Goal: Use online tool/utility: Use online tool/utility

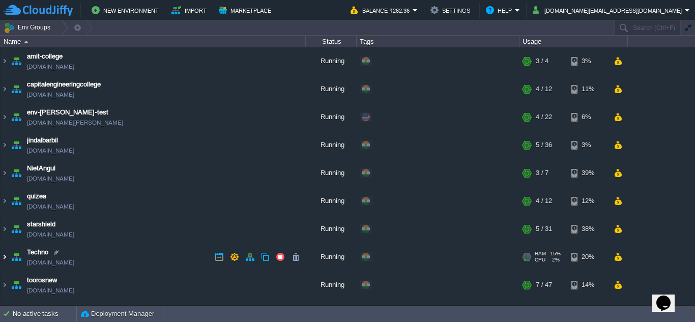
click at [5, 257] on img at bounding box center [5, 256] width 8 height 27
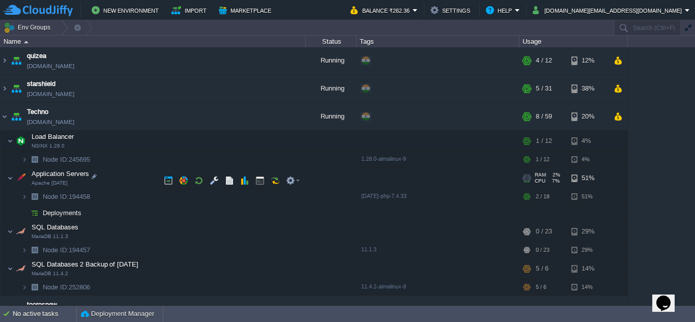
scroll to position [153, 0]
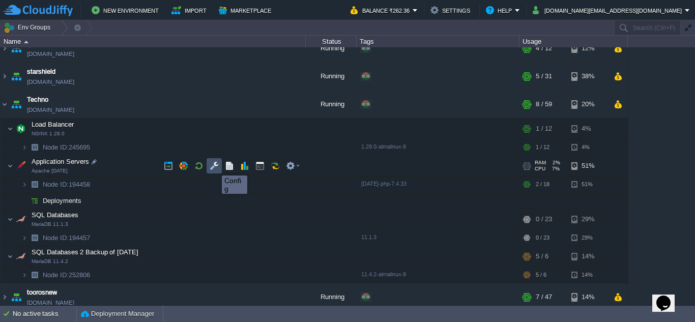
click at [214, 166] on button "button" at bounding box center [213, 165] width 9 height 9
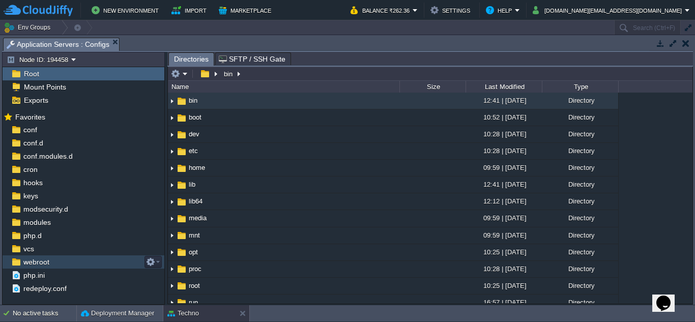
click at [42, 263] on span "webroot" at bounding box center [35, 261] width 29 height 9
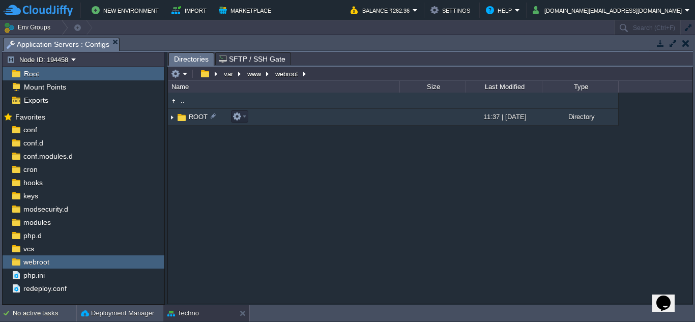
click at [171, 117] on img at bounding box center [172, 117] width 8 height 16
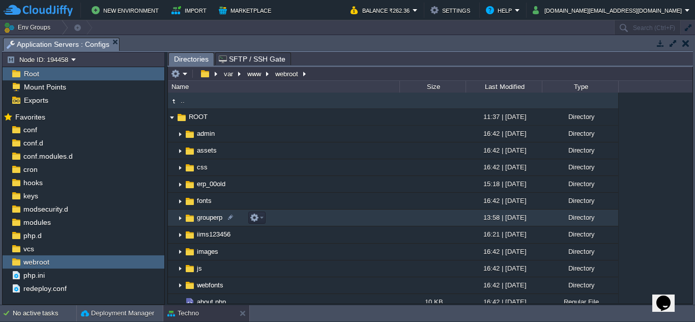
click at [179, 221] on img at bounding box center [180, 218] width 8 height 16
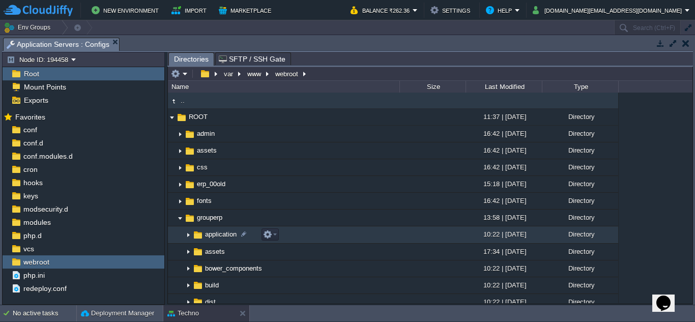
click at [187, 235] on img at bounding box center [188, 235] width 8 height 16
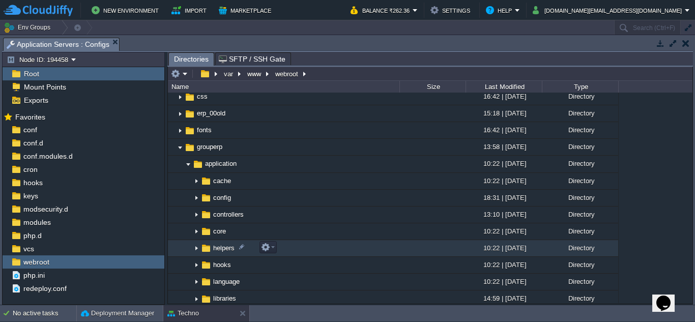
scroll to position [102, 0]
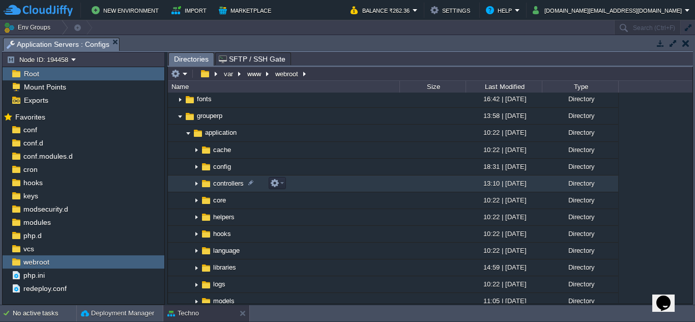
click at [197, 185] on img at bounding box center [196, 184] width 8 height 16
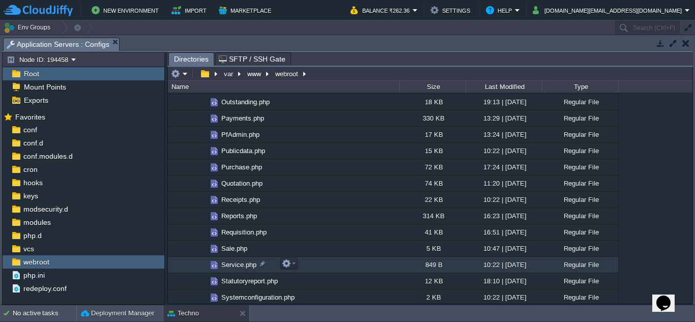
scroll to position [712, 0]
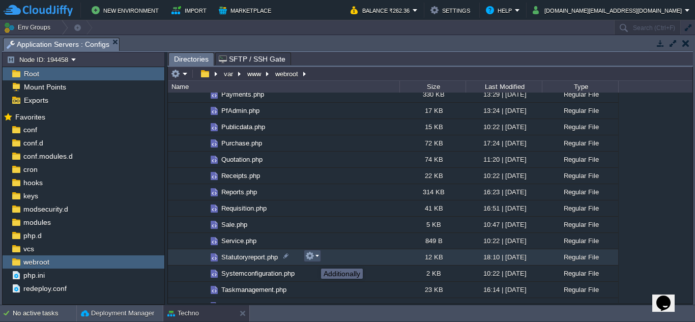
click at [314, 259] on button "button" at bounding box center [309, 255] width 9 height 9
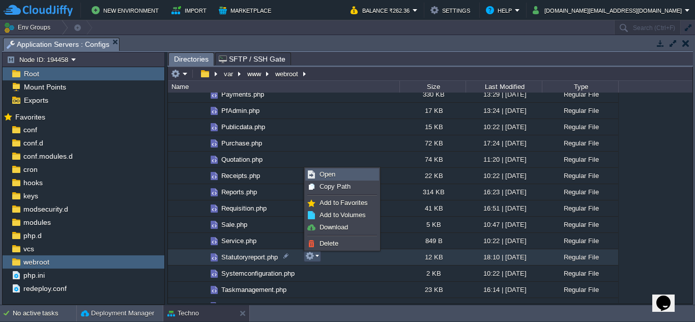
click at [334, 175] on span "Open" at bounding box center [327, 174] width 16 height 8
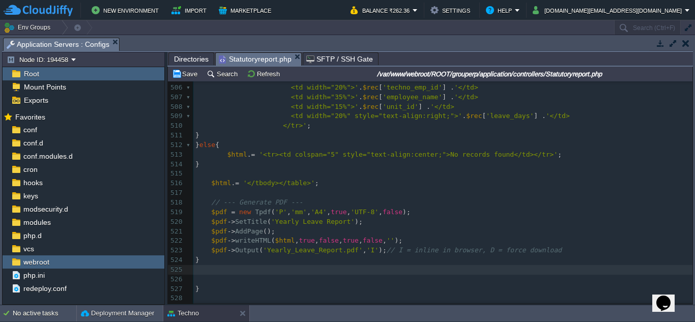
scroll to position [5051, 0]
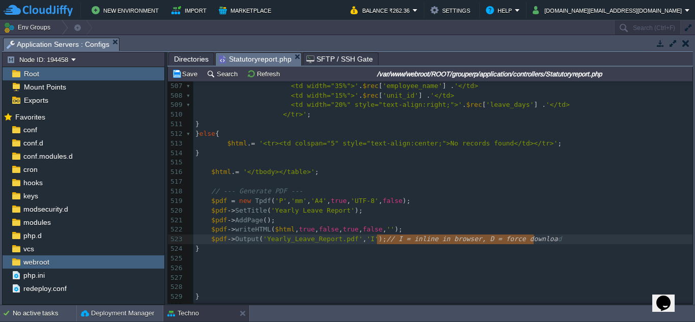
type textarea "// I = inline in browser, D = force download"
drag, startPoint x: 375, startPoint y: 241, endPoint x: 537, endPoint y: 243, distance: 161.7
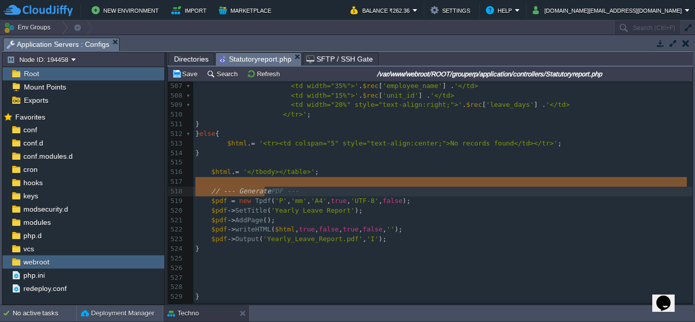
type textarea "// --- Generate PDF ---"
drag, startPoint x: 203, startPoint y: 187, endPoint x: 302, endPoint y: 196, distance: 99.1
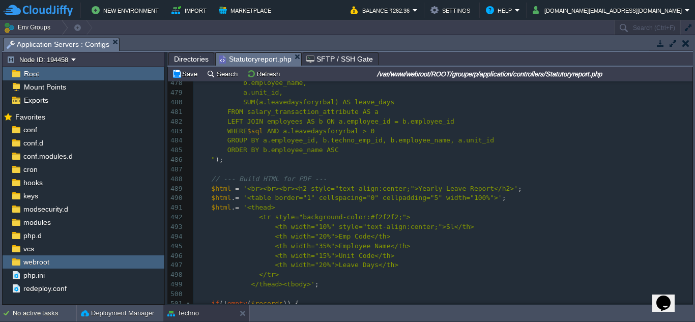
scroll to position [4746, 0]
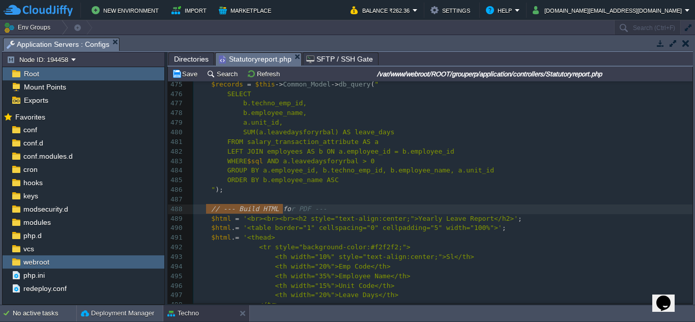
type textarea "// --- Build HTML for PDF ---"
drag, startPoint x: 206, startPoint y: 205, endPoint x: 321, endPoint y: 213, distance: 115.6
click at [234, 191] on pre "" );" at bounding box center [442, 190] width 499 height 10
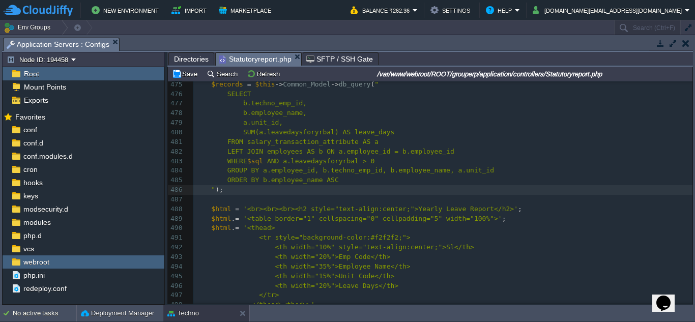
scroll to position [4593, 0]
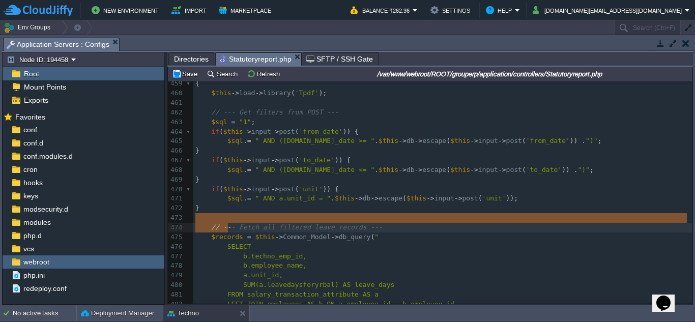
type textarea "// --- Fetc"
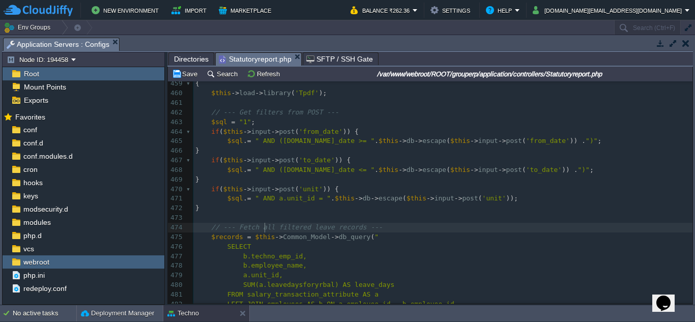
type textarea "l filtered"
type textarea "ve record"
type textarea "// --- Fetch all filtered leave records ---"
drag, startPoint x: 194, startPoint y: 226, endPoint x: 366, endPoint y: 232, distance: 172.0
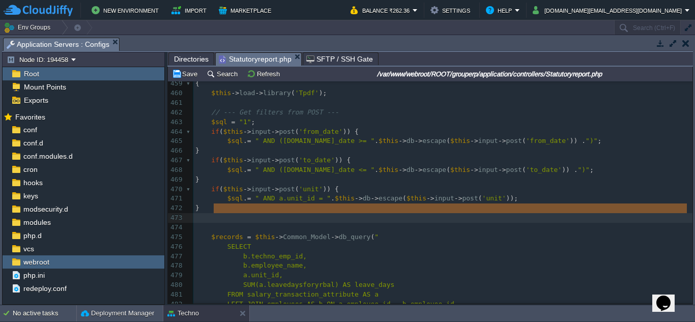
drag, startPoint x: 228, startPoint y: 210, endPoint x: 228, endPoint y: 217, distance: 6.6
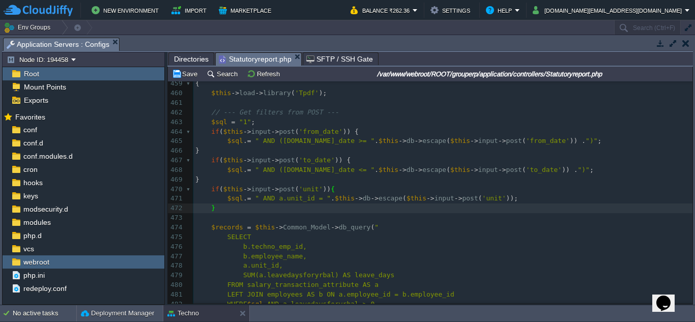
scroll to position [0, 0]
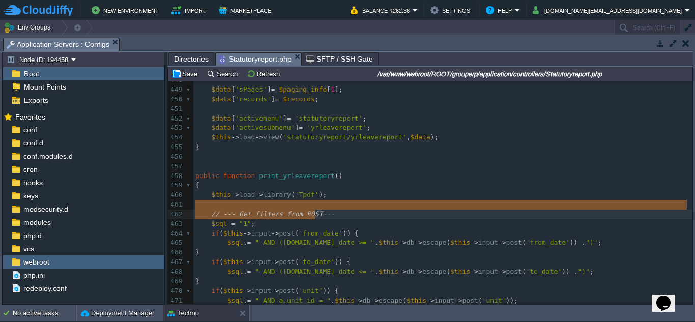
type textarea "// --- Get filters from POST ---"
drag, startPoint x: 207, startPoint y: 208, endPoint x: 317, endPoint y: 215, distance: 110.5
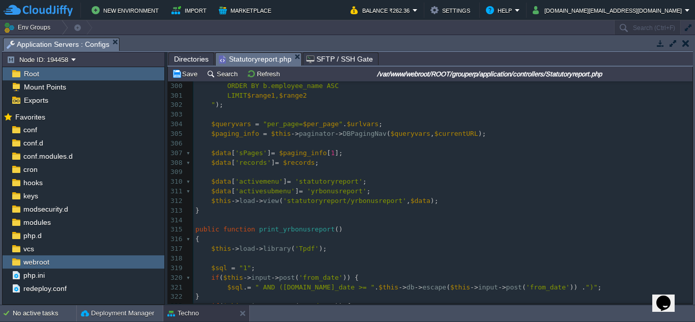
click at [199, 58] on span "Directories" at bounding box center [191, 59] width 35 height 12
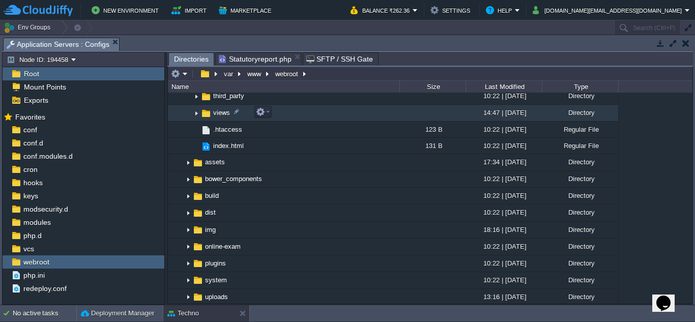
click at [199, 113] on img at bounding box center [196, 113] width 8 height 16
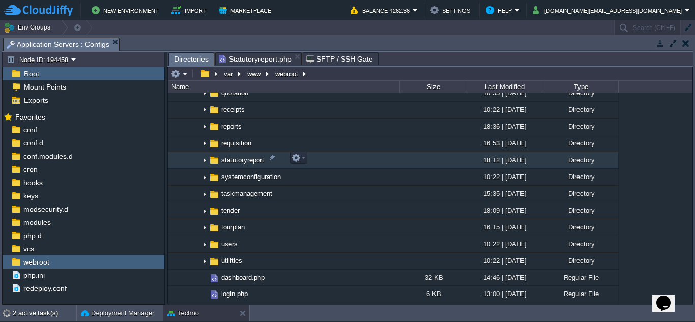
click at [204, 158] on img at bounding box center [204, 161] width 8 height 16
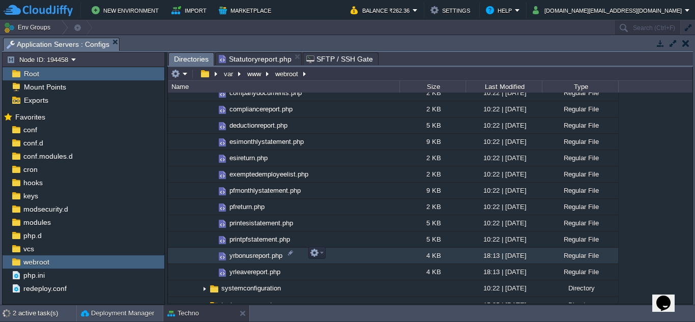
scroll to position [1678, 0]
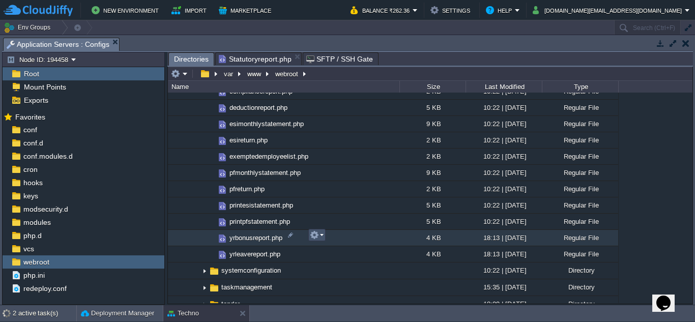
click at [318, 237] on button "button" at bounding box center [314, 234] width 9 height 9
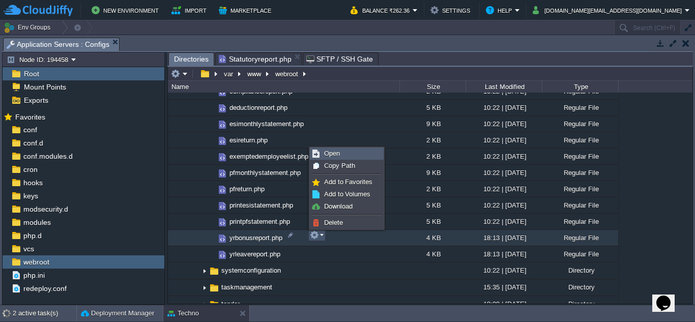
click at [340, 156] on link "Open" at bounding box center [346, 153] width 73 height 11
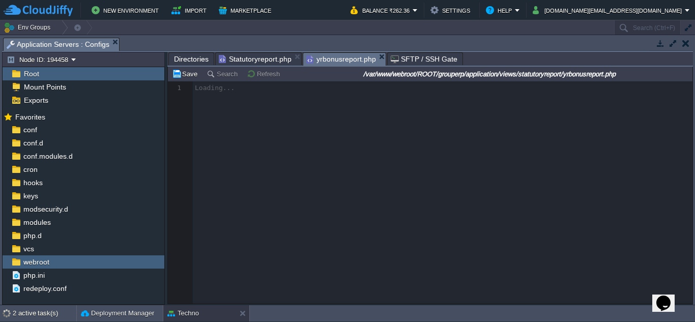
click at [186, 59] on span "Directories" at bounding box center [191, 59] width 35 height 12
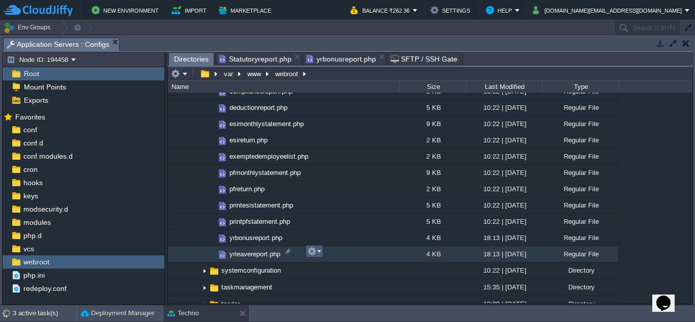
click at [319, 251] on em at bounding box center [314, 251] width 14 height 9
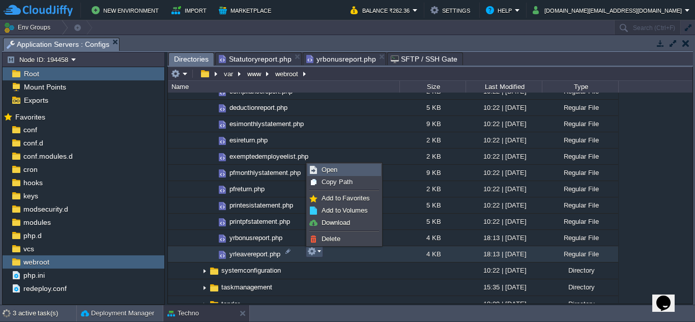
click at [332, 168] on span "Open" at bounding box center [329, 170] width 16 height 8
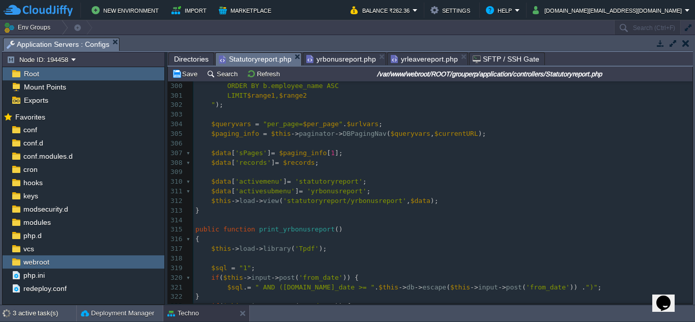
click at [258, 58] on span "Statutoryreport.php" at bounding box center [255, 59] width 73 height 13
click at [329, 61] on span "yrbonusreport.php" at bounding box center [341, 59] width 70 height 12
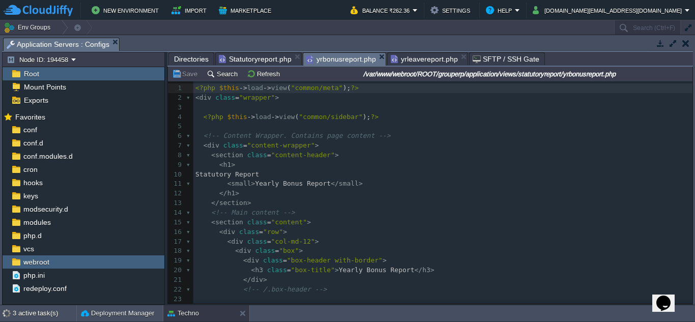
click at [413, 58] on span "yrleavereport.php" at bounding box center [423, 59] width 67 height 12
click at [338, 58] on span "yrbonusreport.php" at bounding box center [341, 59] width 70 height 12
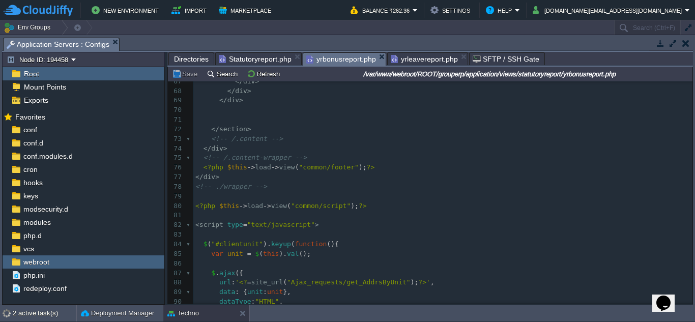
click at [444, 199] on pre "​" at bounding box center [442, 197] width 499 height 10
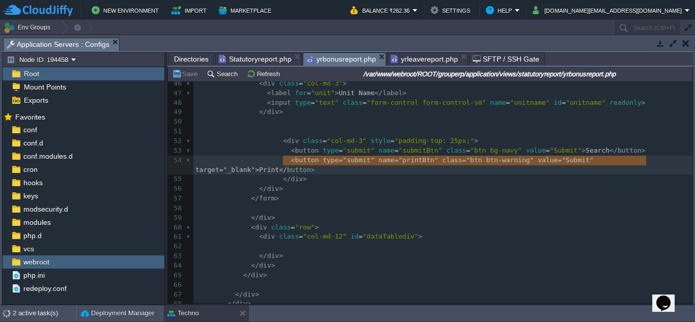
type textarea "<button type="submit" name="printBtn" class="btn btn-warning" value="Submit" ta…"
drag, startPoint x: 281, startPoint y: 161, endPoint x: 681, endPoint y: 158, distance: 399.7
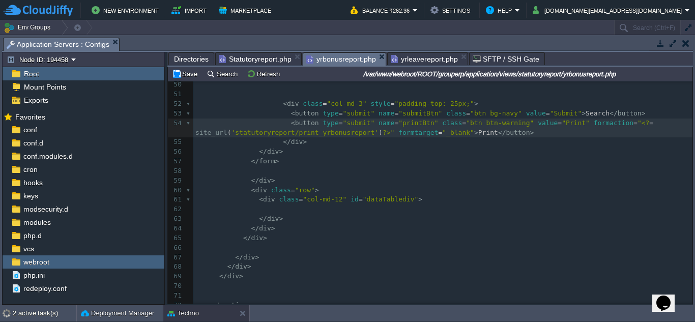
scroll to position [487, 0]
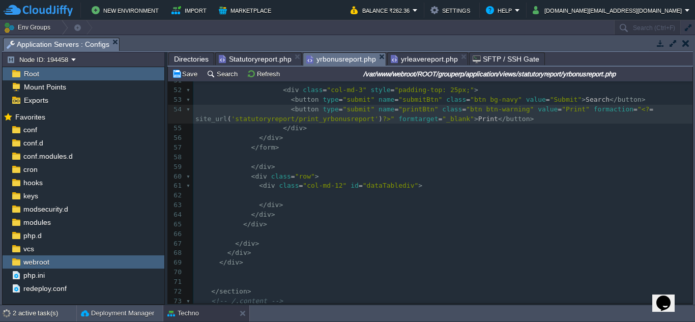
click at [281, 199] on pre at bounding box center [442, 196] width 499 height 10
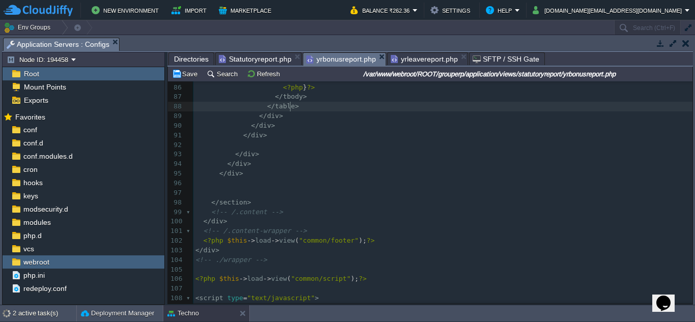
scroll to position [719, 0]
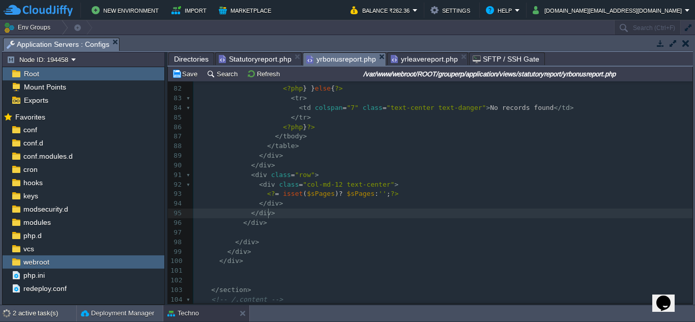
click at [267, 222] on pre "</ div >" at bounding box center [442, 223] width 499 height 10
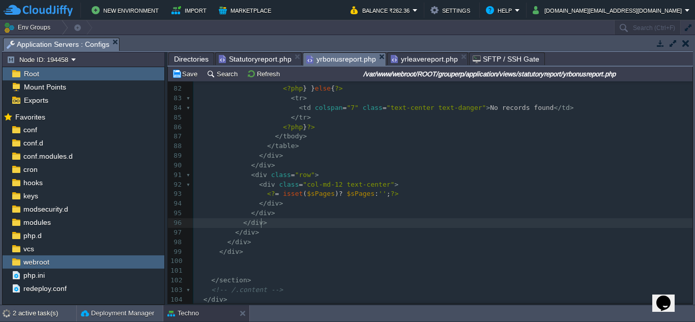
click at [282, 166] on pre "</ div >" at bounding box center [442, 166] width 499 height 10
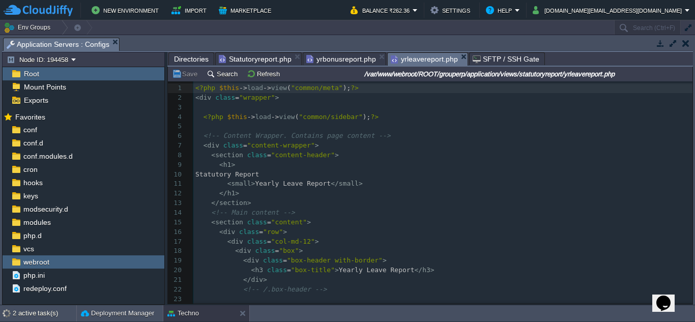
click at [416, 59] on span "yrleavereport.php" at bounding box center [423, 59] width 67 height 13
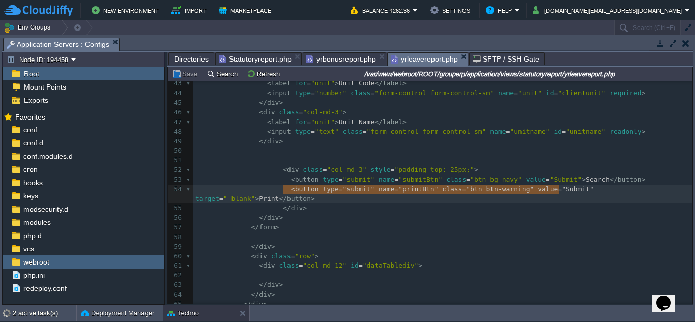
type textarea "<button type="submit" name="printBtn" class="btn btn-warning" value="Submit" ta…"
drag, startPoint x: 281, startPoint y: 190, endPoint x: 670, endPoint y: 192, distance: 388.5
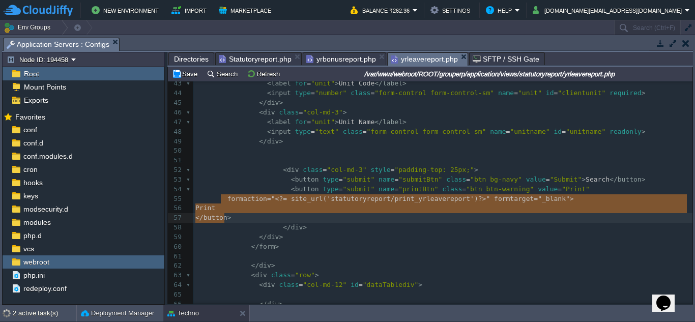
drag, startPoint x: 220, startPoint y: 201, endPoint x: 226, endPoint y: 216, distance: 16.2
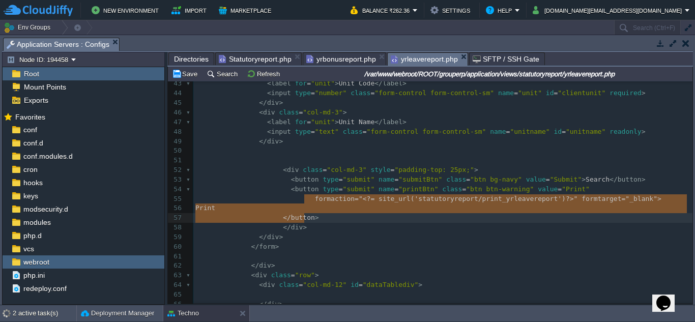
type textarea "formaction="<?= site_url('statutoryreport/print_yrleavereport') ?>" formtarget=…"
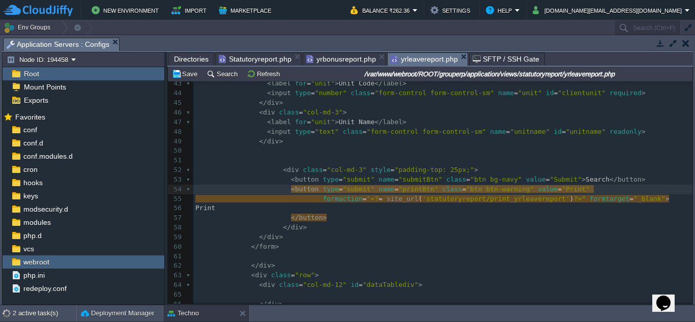
click at [561, 190] on span ""Print"" at bounding box center [575, 189] width 28 height 8
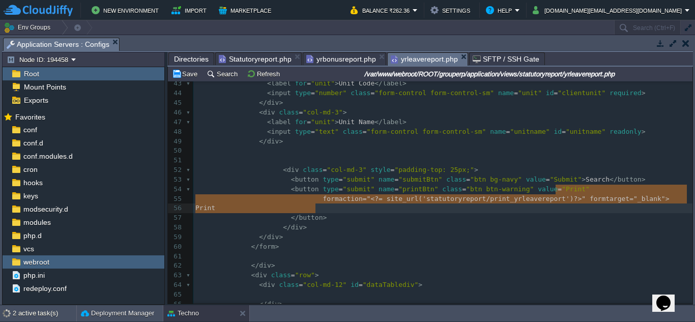
type textarea "f"
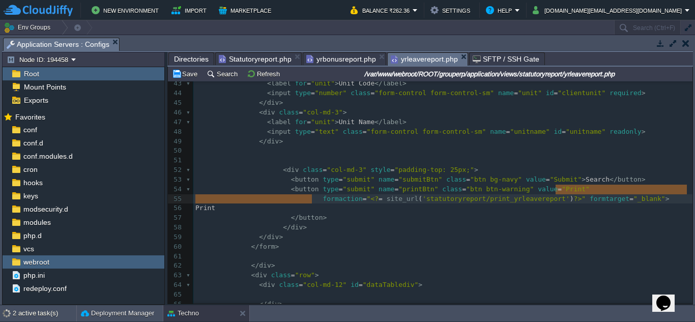
drag, startPoint x: 557, startPoint y: 190, endPoint x: 310, endPoint y: 200, distance: 246.8
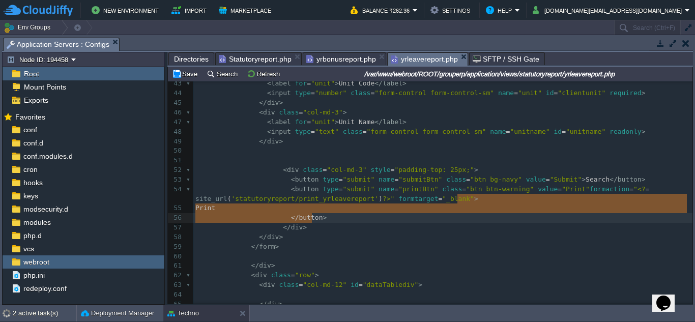
type textarea "P"
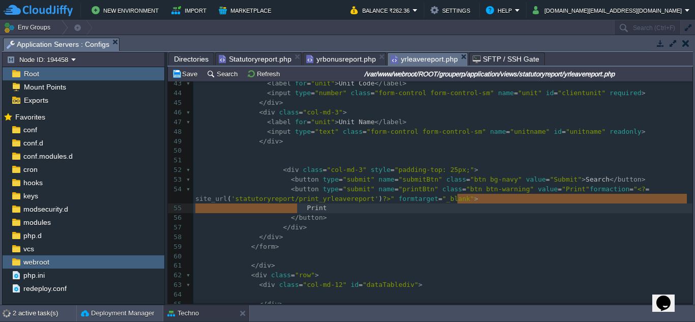
drag, startPoint x: 457, startPoint y: 200, endPoint x: 295, endPoint y: 208, distance: 161.9
type textarea "<"
drag, startPoint x: 475, startPoint y: 200, endPoint x: 282, endPoint y: 205, distance: 193.3
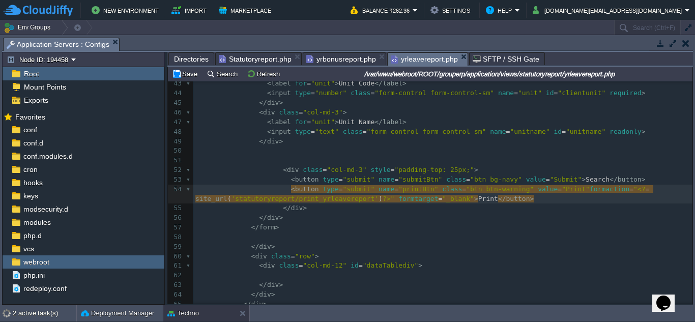
click at [501, 210] on pre "</ div >" at bounding box center [442, 208] width 499 height 10
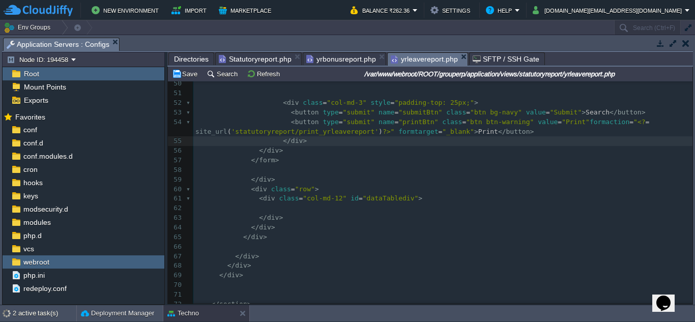
scroll to position [559, 0]
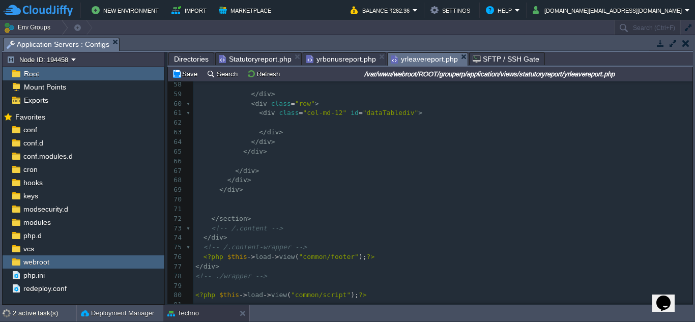
click at [284, 122] on pre at bounding box center [442, 123] width 499 height 10
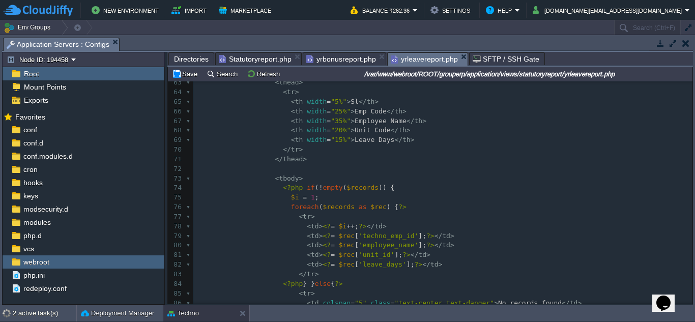
scroll to position [722, 0]
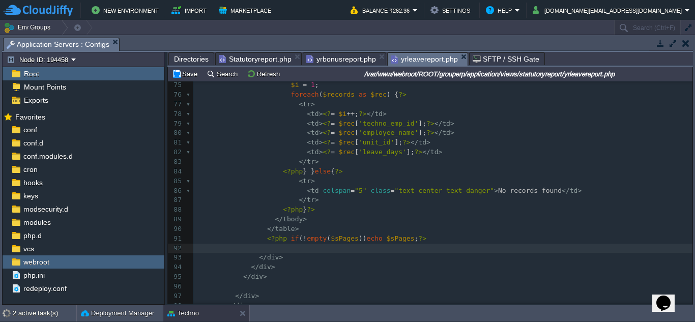
click at [446, 200] on pre "</ tr >" at bounding box center [442, 200] width 499 height 10
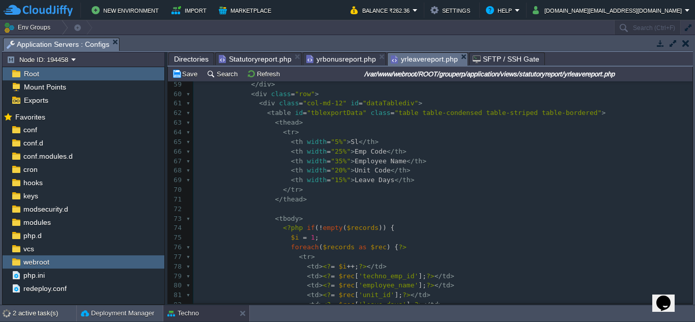
scroll to position [569, 0]
click at [432, 210] on pre "​" at bounding box center [442, 209] width 499 height 10
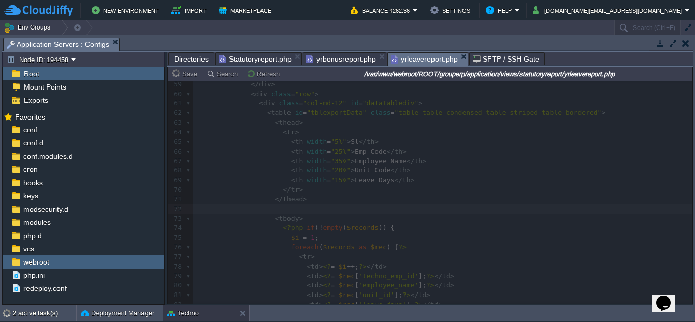
click at [330, 59] on span "yrbonusreport.php" at bounding box center [341, 59] width 70 height 12
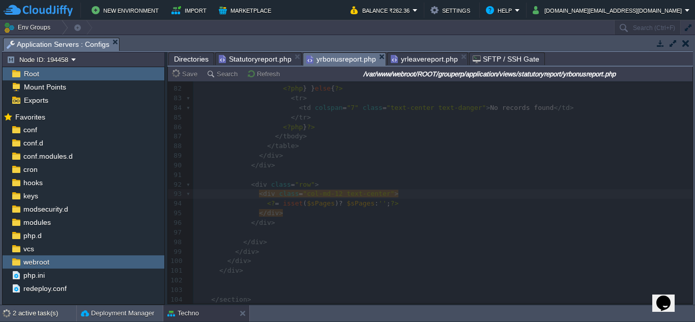
click at [265, 63] on span "Statutoryreport.php" at bounding box center [255, 59] width 73 height 12
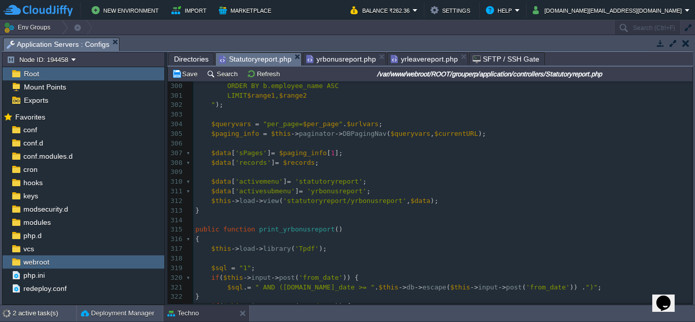
type textarea "}"
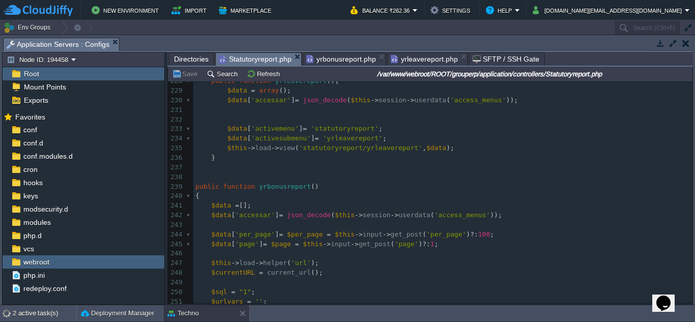
scroll to position [2357, 0]
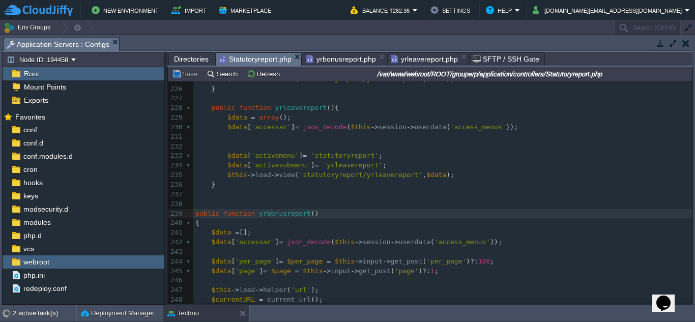
click at [271, 217] on span "yrbonusreport" at bounding box center [285, 213] width 52 height 8
click at [336, 231] on pre "$data = [];" at bounding box center [442, 233] width 499 height 10
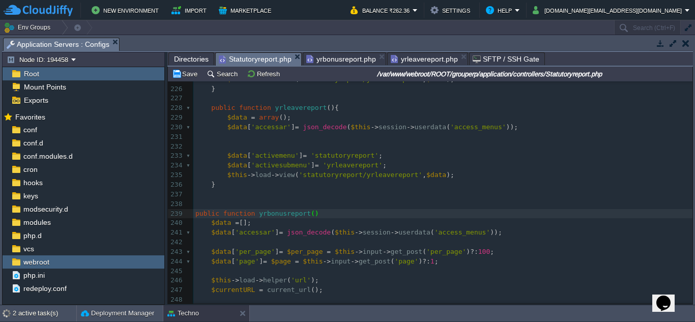
click at [319, 215] on pre "public function yrbonusreport ( )" at bounding box center [442, 214] width 499 height 10
type textarea "{"
click at [342, 218] on pre "public function yrbonusreport () {" at bounding box center [442, 214] width 499 height 10
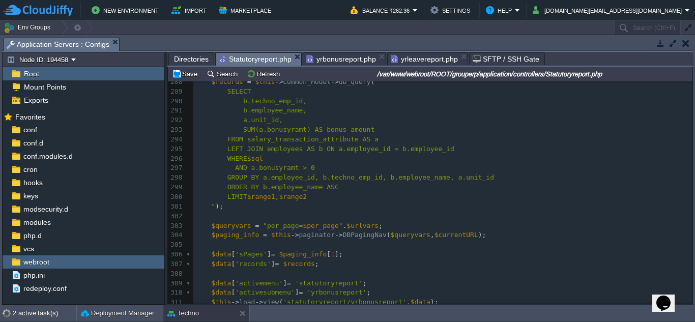
scroll to position [3017, 0]
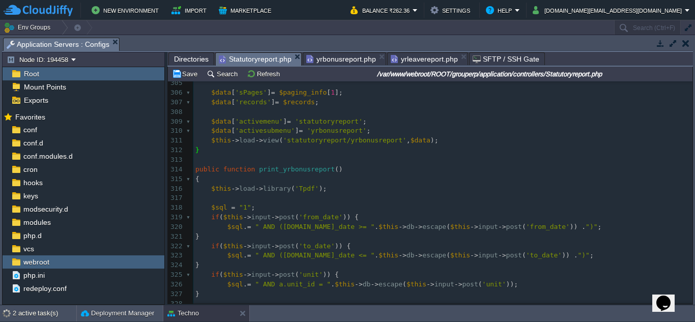
click at [205, 185] on span at bounding box center [203, 189] width 16 height 8
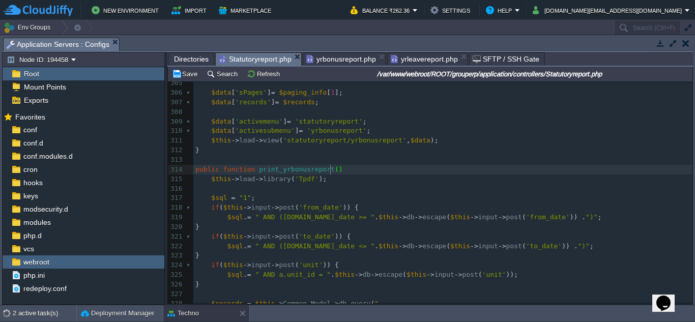
type textarea "{"
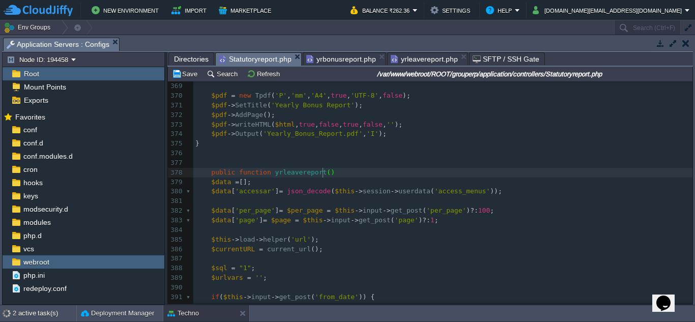
type textarea "{"
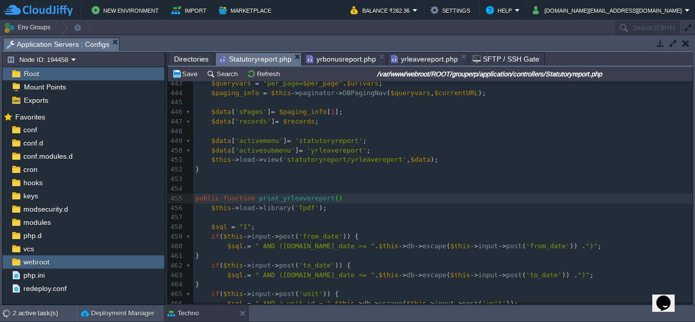
type textarea "{"
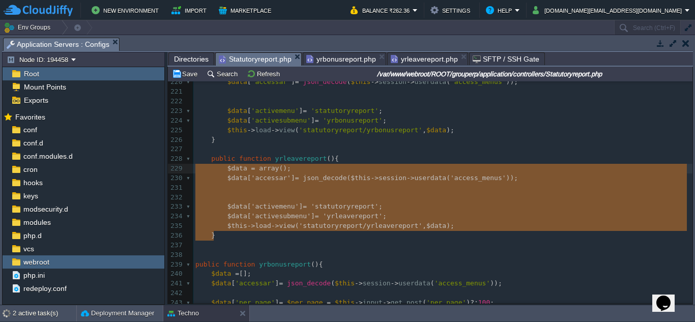
type textarea "public function yrleavereport(){ $data = array(); $data['accessar'] = json_deco…"
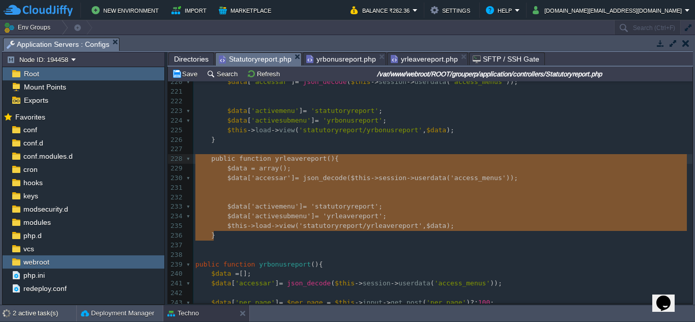
drag, startPoint x: 217, startPoint y: 237, endPoint x: 187, endPoint y: 163, distance: 80.3
click at [286, 243] on pre at bounding box center [442, 246] width 499 height 10
drag, startPoint x: 219, startPoint y: 238, endPoint x: 203, endPoint y: 160, distance: 80.0
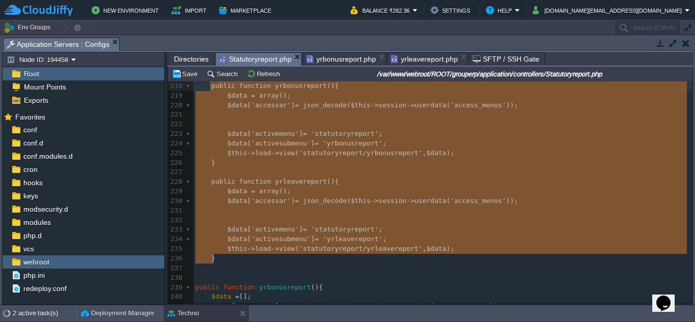
type textarea "public function yrbonusreport(){ $data = array(); $data['accessar'] = json_deco…"
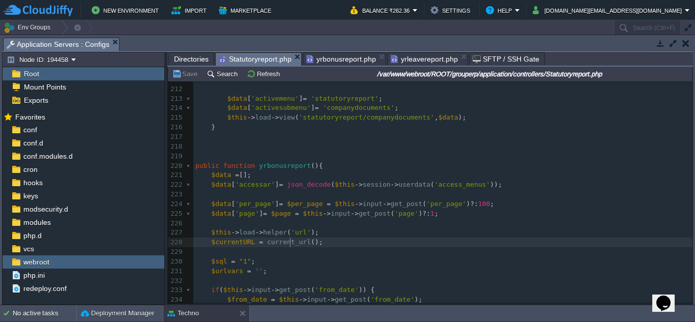
click at [291, 239] on div "x public function print_yrleavereport () { 199 $data [ 'sPages' ] = $aData [ 'p…" at bounding box center [442, 170] width 499 height 441
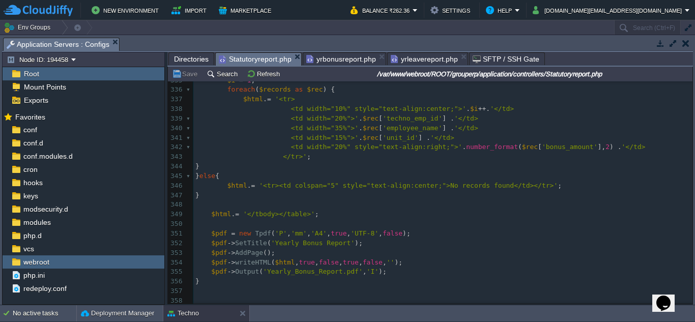
scroll to position [3392, 0]
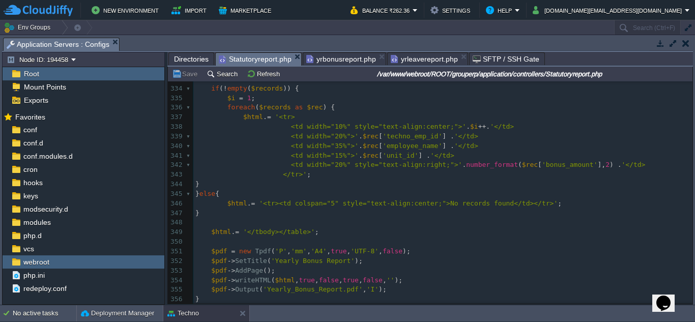
click at [410, 224] on pre "​" at bounding box center [442, 223] width 499 height 10
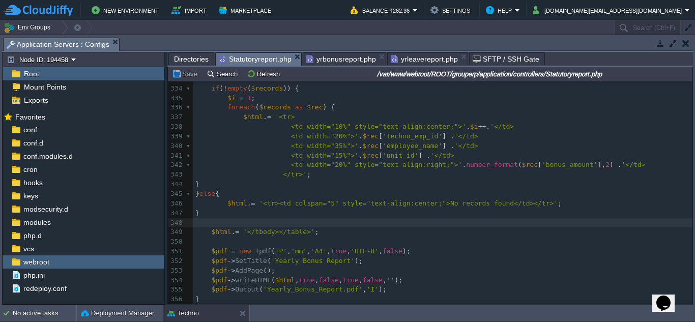
click at [423, 61] on span "yrleavereport.php" at bounding box center [423, 59] width 67 height 12
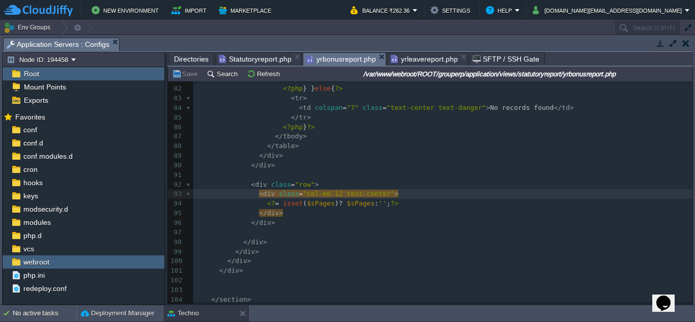
click at [341, 63] on span "yrbonusreport.php" at bounding box center [341, 59] width 70 height 13
click at [348, 145] on pre "</ table >" at bounding box center [442, 146] width 499 height 10
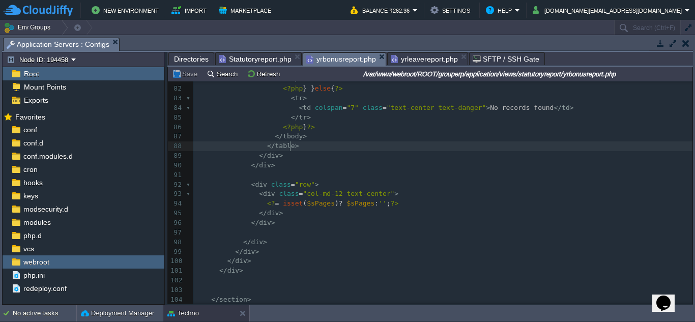
click at [419, 167] on pre "</ div >" at bounding box center [442, 166] width 499 height 10
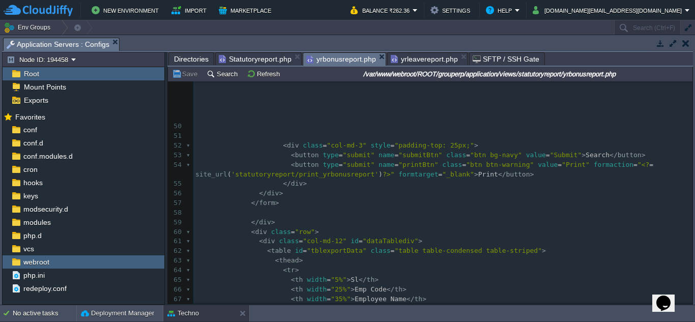
scroll to position [429, 0]
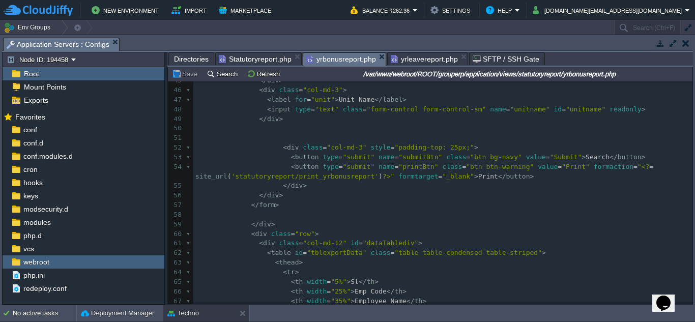
click at [286, 122] on pre "</ div >" at bounding box center [442, 119] width 499 height 10
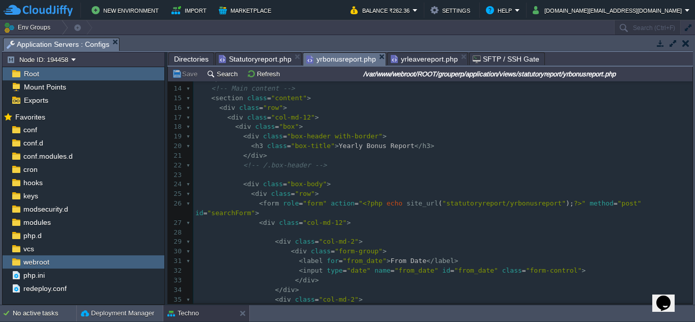
scroll to position [124, 0]
click at [502, 218] on pre "< div class = "col-md-12" >" at bounding box center [442, 223] width 499 height 10
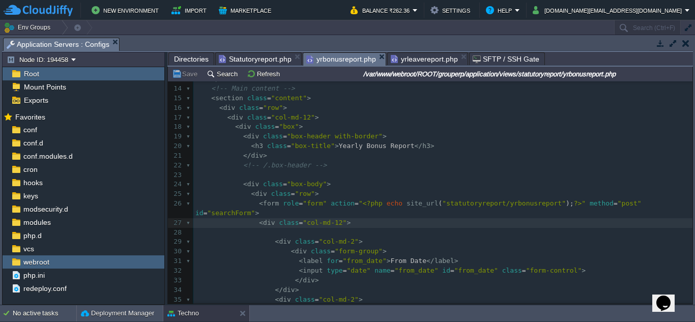
scroll to position [160, 0]
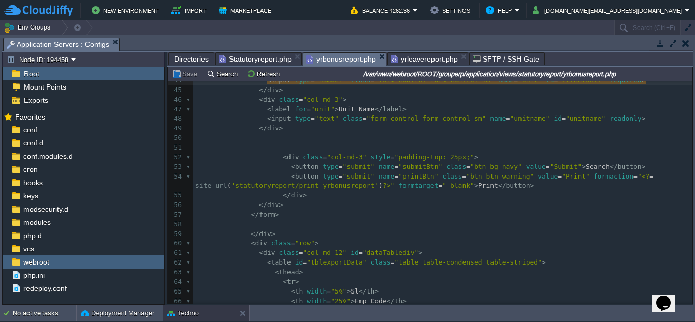
click at [422, 59] on span "yrleavereport.php" at bounding box center [423, 59] width 67 height 12
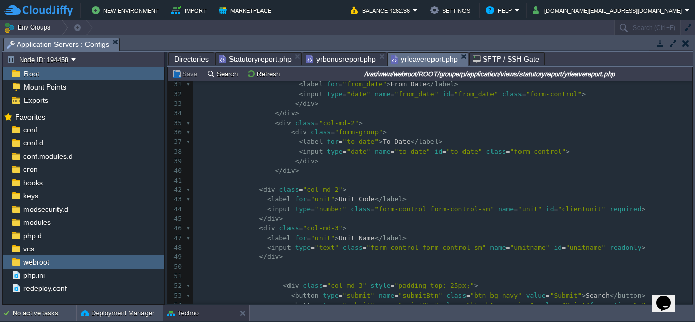
scroll to position [366, 0]
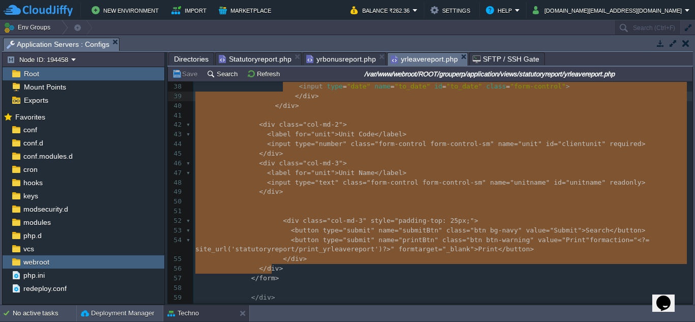
type textarea "-"
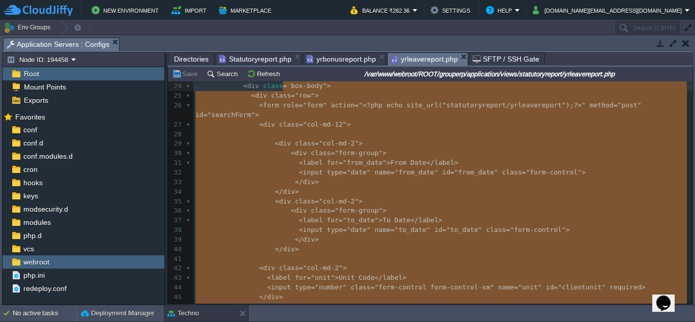
scroll to position [203, 0]
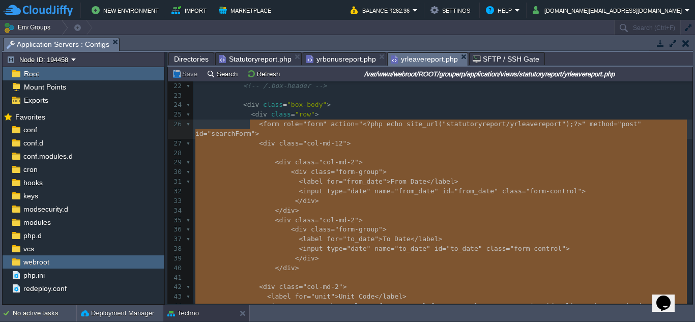
drag, startPoint x: 277, startPoint y: 269, endPoint x: 259, endPoint y: 126, distance: 144.5
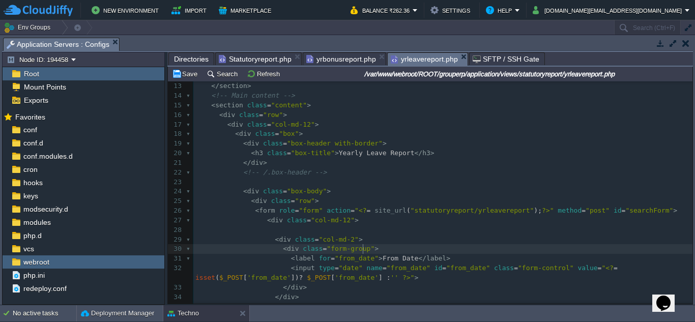
click at [580, 246] on pre "< div class = "form-group" >" at bounding box center [442, 249] width 499 height 10
click at [342, 58] on span "yrbonusreport.php" at bounding box center [341, 59] width 70 height 12
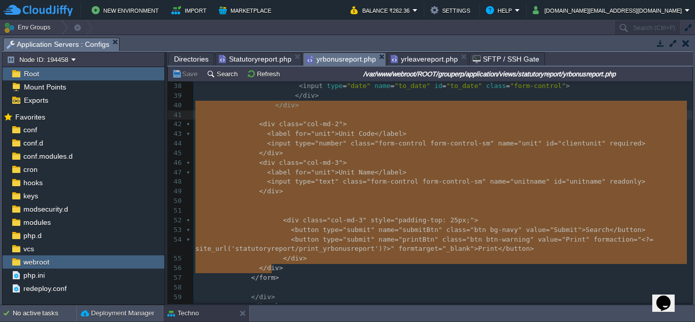
type textarea "-"
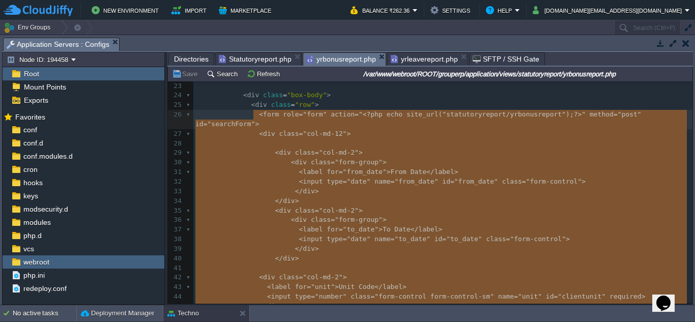
drag, startPoint x: 277, startPoint y: 206, endPoint x: 253, endPoint y: 114, distance: 95.1
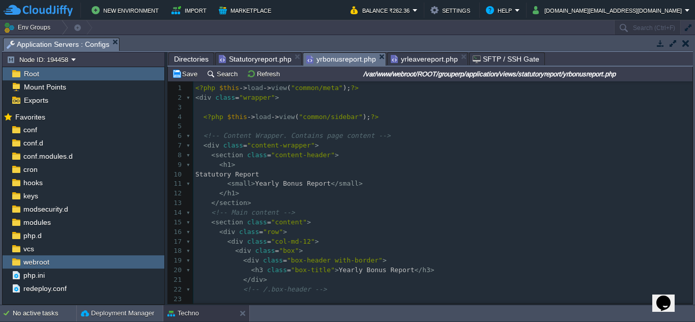
click at [197, 58] on span "Directories" at bounding box center [191, 59] width 35 height 12
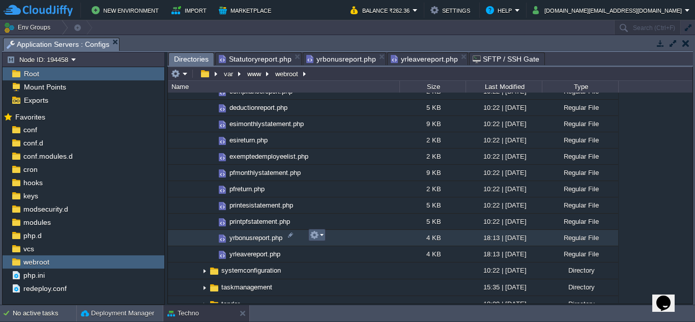
click at [320, 235] on em at bounding box center [317, 234] width 14 height 9
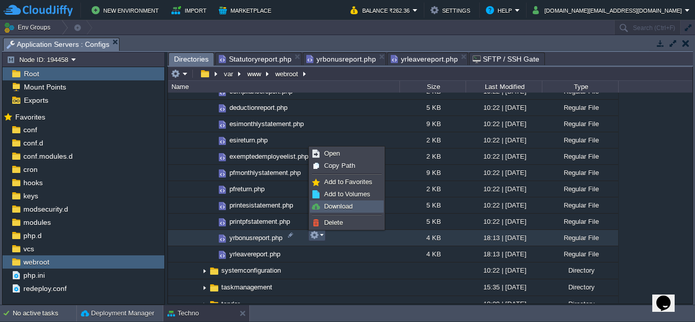
click at [330, 208] on span "Download" at bounding box center [338, 206] width 28 height 8
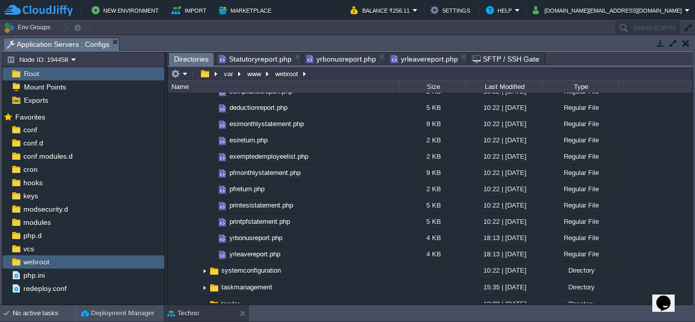
click at [320, 62] on span "yrbonusreport.php" at bounding box center [341, 59] width 70 height 12
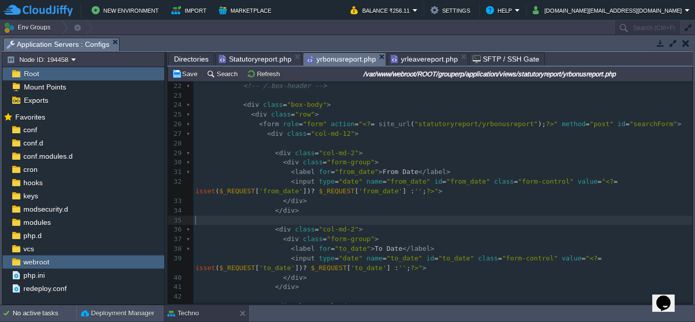
click at [440, 223] on pre "​" at bounding box center [442, 221] width 499 height 10
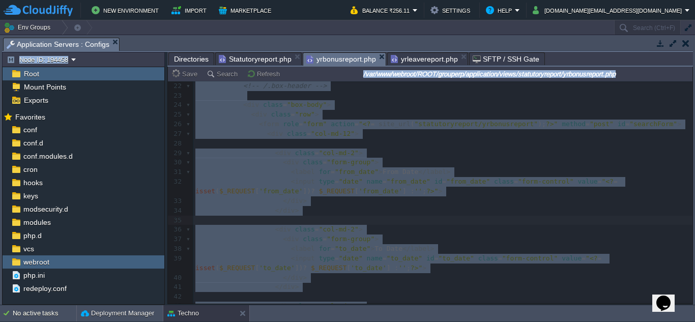
drag, startPoint x: 691, startPoint y: 135, endPoint x: 694, endPoint y: 242, distance: 106.3
click at [694, 242] on div "Tasks Activity Log Archive Git / SVN Application Servers : Configs Node ID: 194…" at bounding box center [347, 169] width 695 height 269
click at [561, 186] on div at bounding box center [430, 192] width 524 height 222
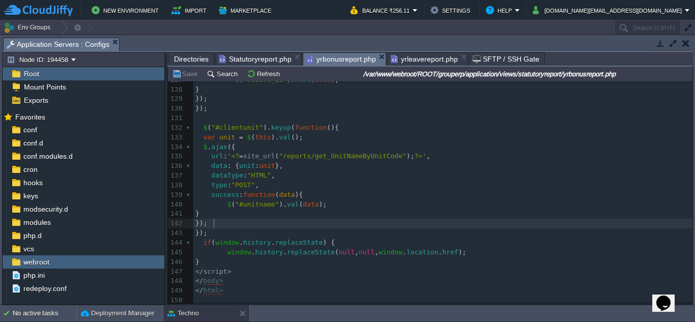
click at [439, 225] on pre "});" at bounding box center [442, 224] width 499 height 10
click at [422, 58] on span "yrleavereport.php" at bounding box center [423, 59] width 67 height 12
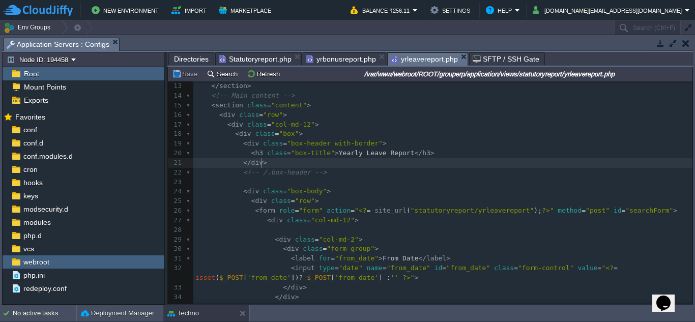
click at [407, 165] on pre "</ div >" at bounding box center [442, 163] width 499 height 10
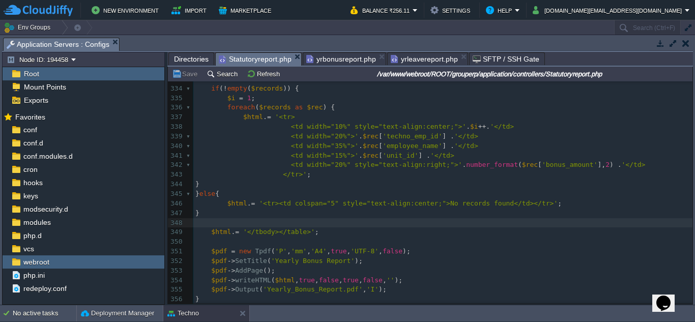
click at [256, 58] on span "Statutoryreport.php" at bounding box center [255, 59] width 73 height 13
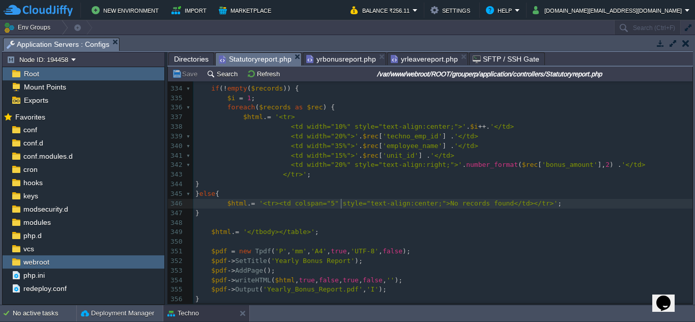
click at [340, 204] on span "'<tr><td colspan="5" style="text-align:center;">No records found</td></tr>'" at bounding box center [408, 203] width 298 height 8
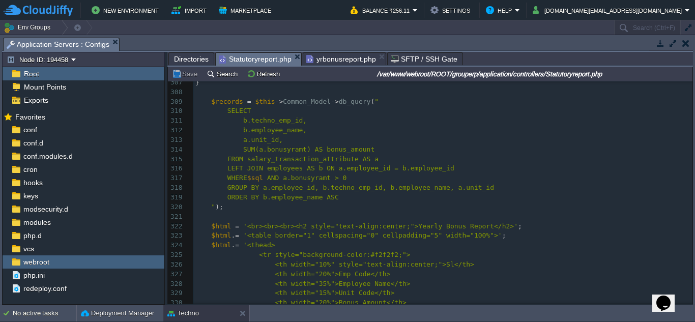
scroll to position [3087, 0]
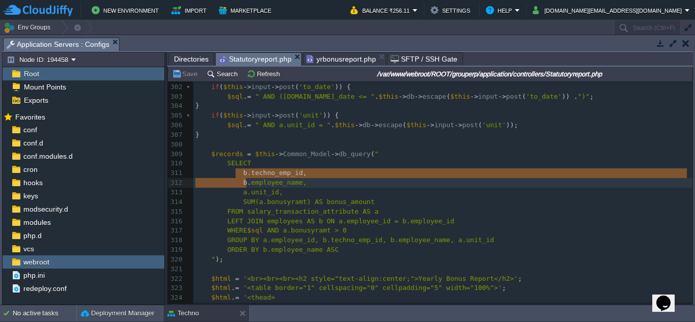
type textarea "b.techno_emp_id, b.employee_name, a.un"
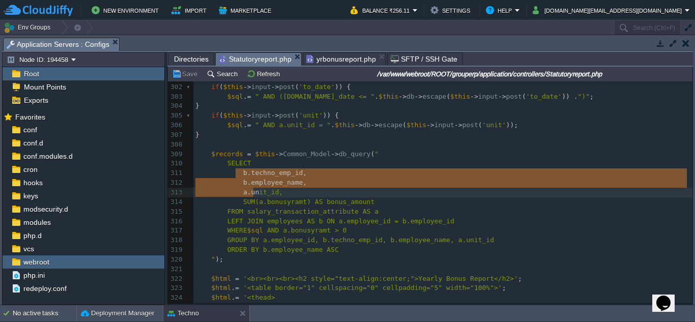
drag, startPoint x: 236, startPoint y: 176, endPoint x: 250, endPoint y: 189, distance: 18.3
click at [293, 212] on div "x $html . = '<tr><td colspan="5" style="text-align:center;">No records found</t…" at bounding box center [442, 236] width 499 height 518
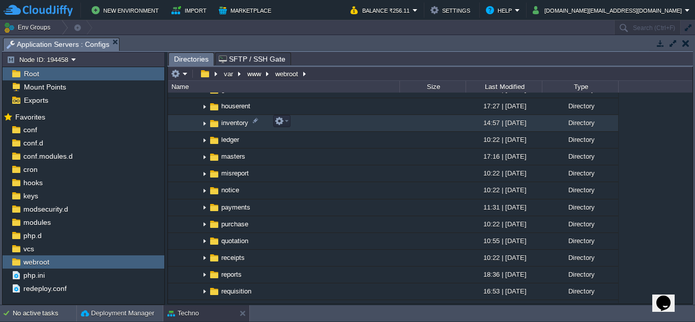
scroll to position [1525, 0]
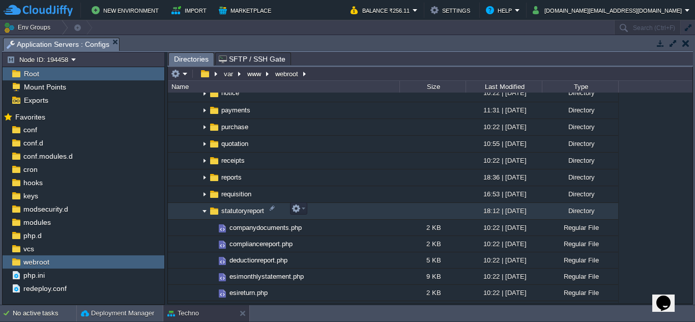
click at [204, 209] on img at bounding box center [204, 211] width 8 height 16
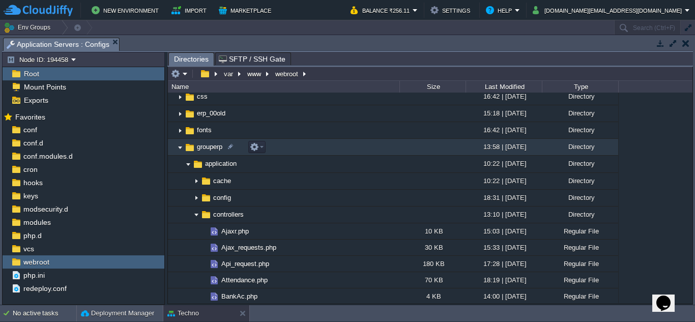
scroll to position [0, 0]
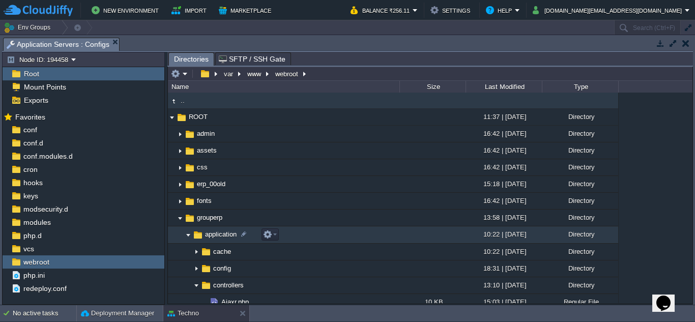
click at [186, 238] on img at bounding box center [188, 235] width 8 height 16
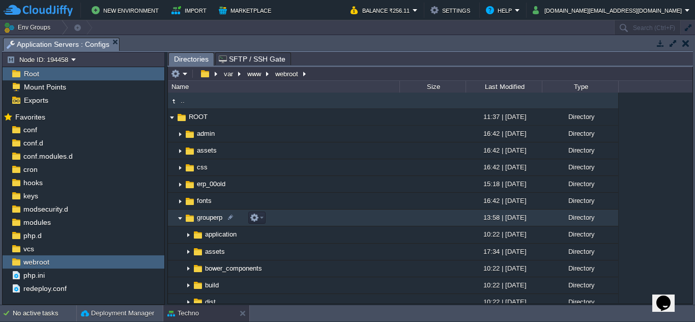
click at [177, 220] on img at bounding box center [180, 218] width 8 height 16
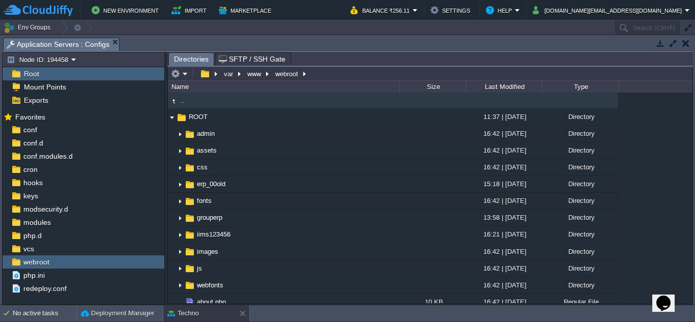
click at [685, 45] on button "button" at bounding box center [685, 43] width 7 height 9
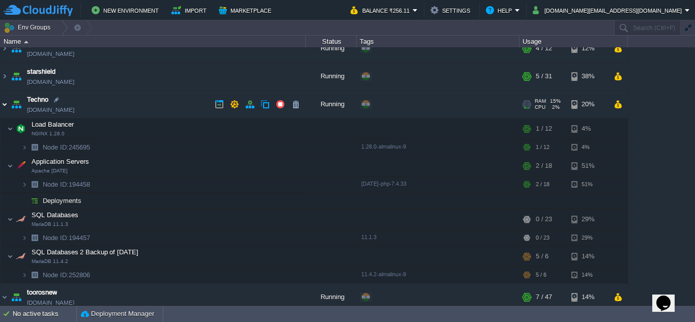
click at [2, 105] on img at bounding box center [5, 104] width 8 height 27
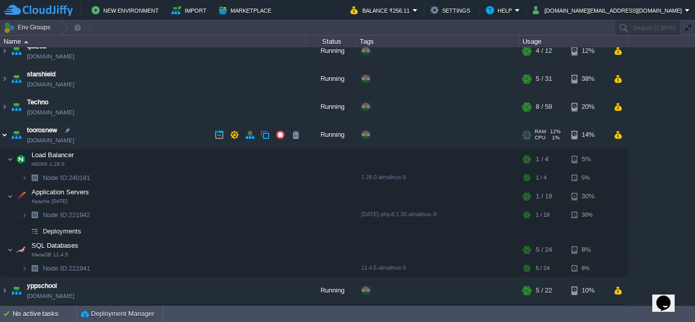
click at [5, 136] on img at bounding box center [5, 134] width 8 height 27
